Goal: Task Accomplishment & Management: Use online tool/utility

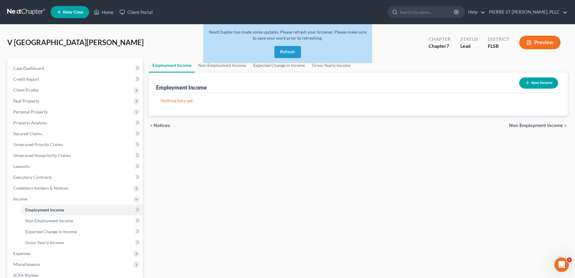
scroll to position [175, 0]
drag, startPoint x: 367, startPoint y: 150, endPoint x: 242, endPoint y: 276, distance: 177.2
click at [366, 151] on div "Employment Income Non Employment Income Expected Change in Income Gross Yearly …" at bounding box center [358, 200] width 425 height 284
click at [359, 157] on div "Employment Income Non Employment Income Expected Change in Income Gross Yearly …" at bounding box center [358, 200] width 425 height 284
click at [107, 10] on link "Home" at bounding box center [104, 12] width 26 height 11
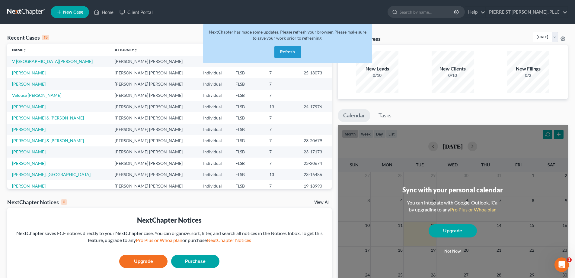
click at [28, 72] on link "[PERSON_NAME]" at bounding box center [29, 72] width 34 height 5
select select "0"
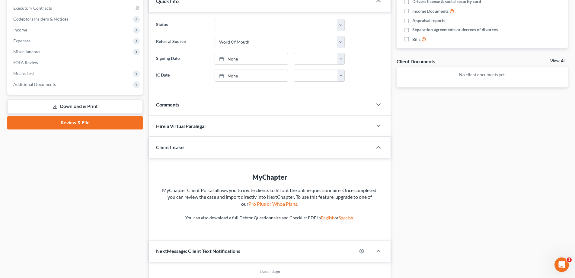
scroll to position [227, 0]
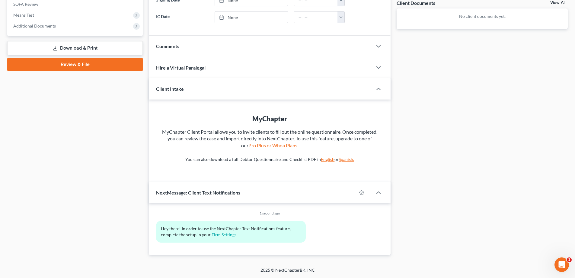
drag, startPoint x: 49, startPoint y: 152, endPoint x: 61, endPoint y: 67, distance: 86.1
click at [49, 151] on div "Case Dashboard Payments Invoices Payments Payments Credit Report Client Profile" at bounding box center [75, 43] width 142 height 424
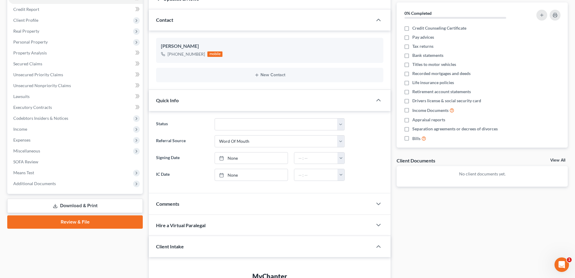
scroll to position [91, 0]
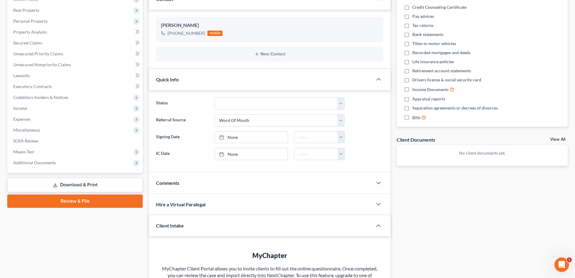
click at [57, 184] on icon at bounding box center [55, 184] width 5 height 5
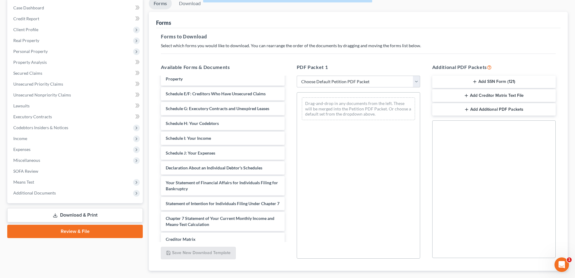
scroll to position [30, 0]
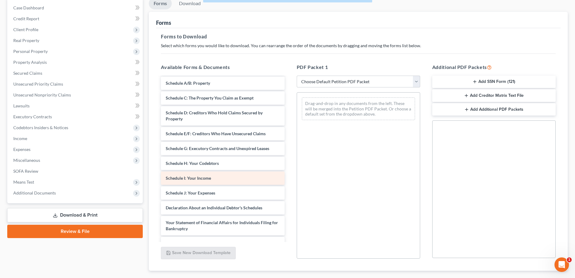
click at [191, 177] on div "Voluntary Petition for Individuals Filing for Bankruptcy Summary of Your Assets…" at bounding box center [222, 191] width 133 height 289
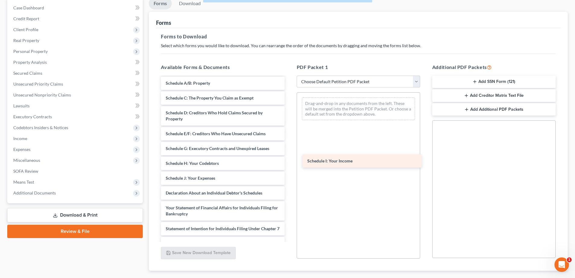
drag, startPoint x: 197, startPoint y: 176, endPoint x: 339, endPoint y: 159, distance: 143.0
click at [289, 159] on div "Schedule I: Your Income Voluntary Petition for Individuals Filing for Bankruptc…" at bounding box center [222, 184] width 133 height 274
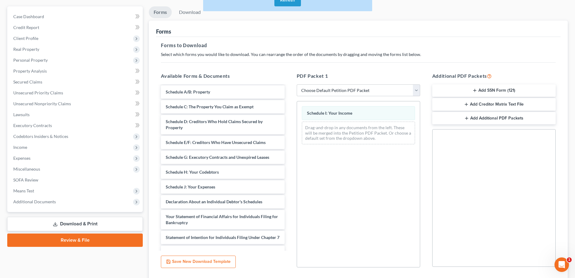
scroll to position [35, 0]
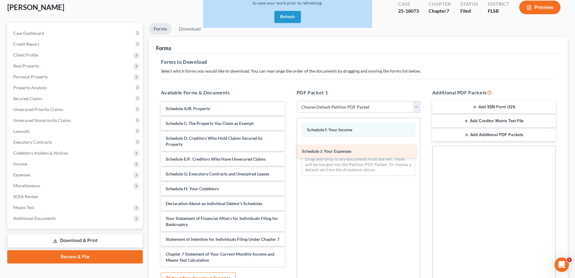
drag, startPoint x: 189, startPoint y: 202, endPoint x: 324, endPoint y: 150, distance: 144.5
click at [289, 150] on div "Schedule J: Your Expenses Voluntary Petition for Individuals Filing for Bankrup…" at bounding box center [222, 201] width 133 height 259
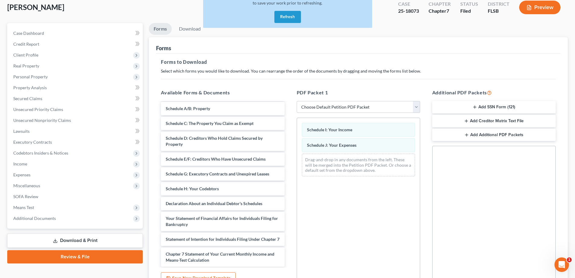
click at [545, 8] on button "Preview" at bounding box center [539, 8] width 41 height 14
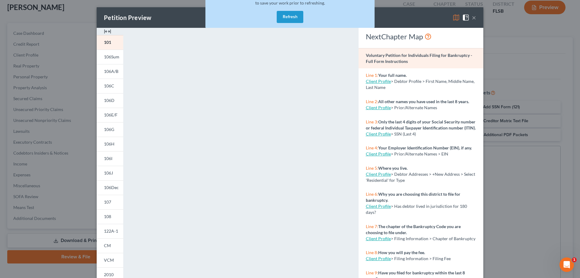
scroll to position [0, 0]
click at [108, 172] on span "106J" at bounding box center [108, 172] width 9 height 5
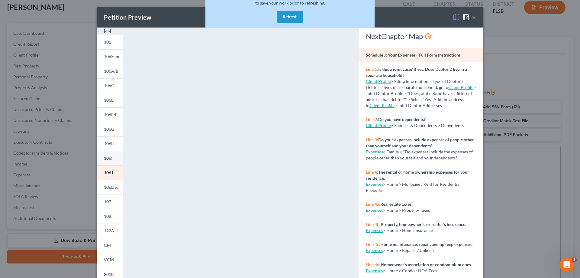
click at [108, 156] on span "106I" at bounding box center [108, 157] width 8 height 5
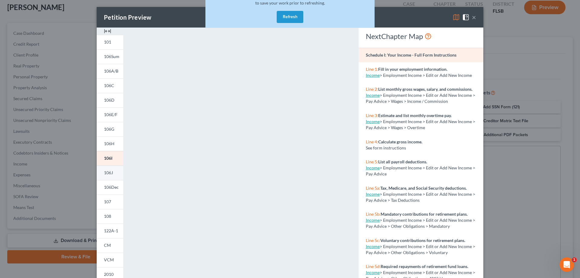
click at [108, 176] on link "106J" at bounding box center [110, 172] width 27 height 14
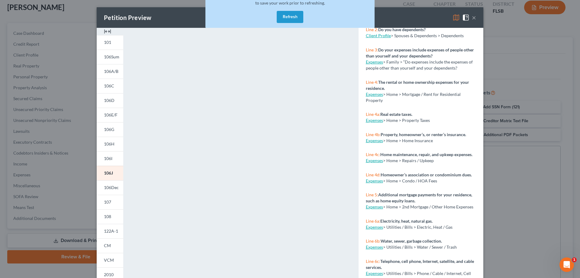
scroll to position [91, 0]
